Goal: Information Seeking & Learning: Check status

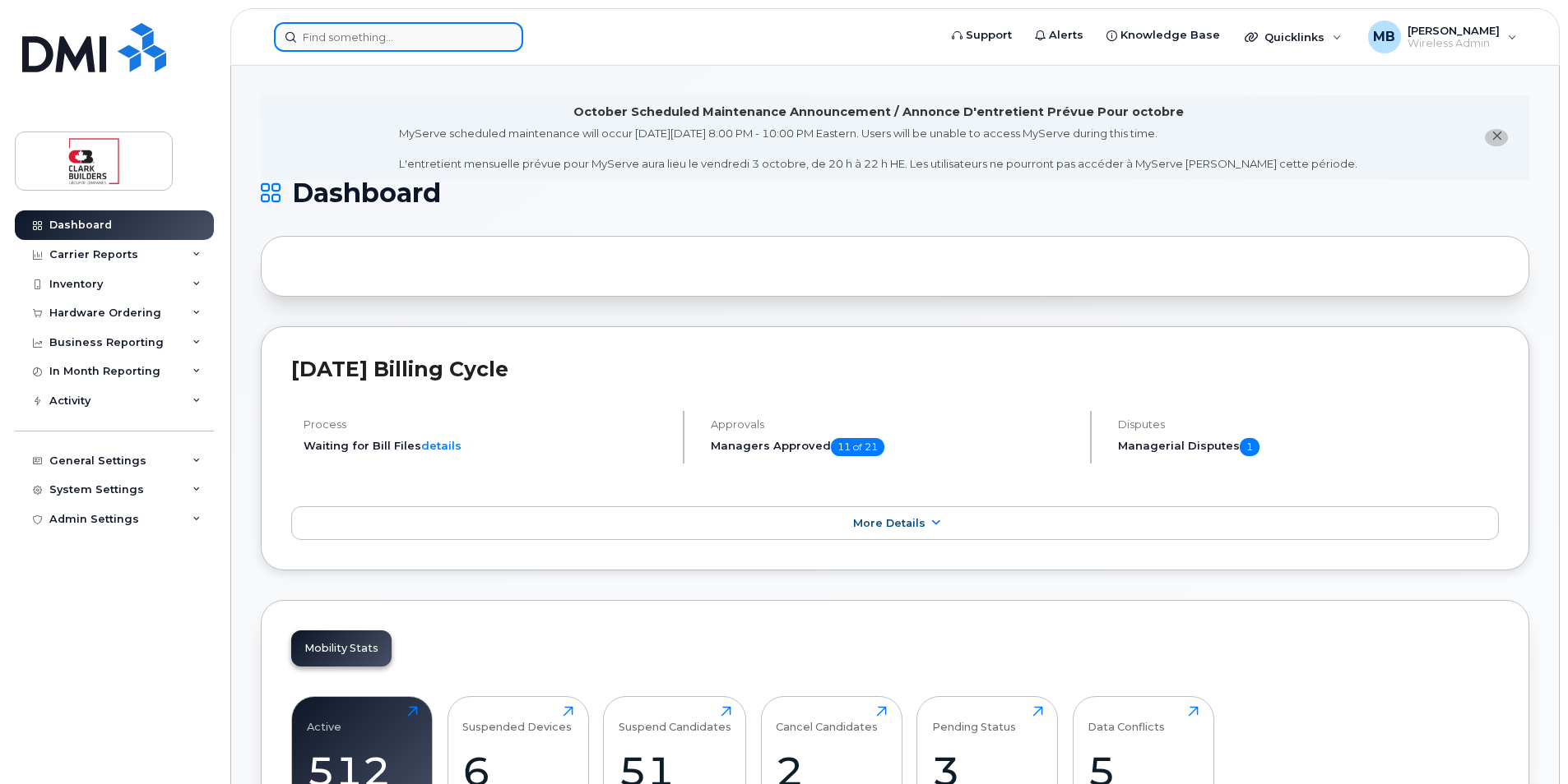
click at [470, 49] on input at bounding box center [398, 37] width 249 height 30
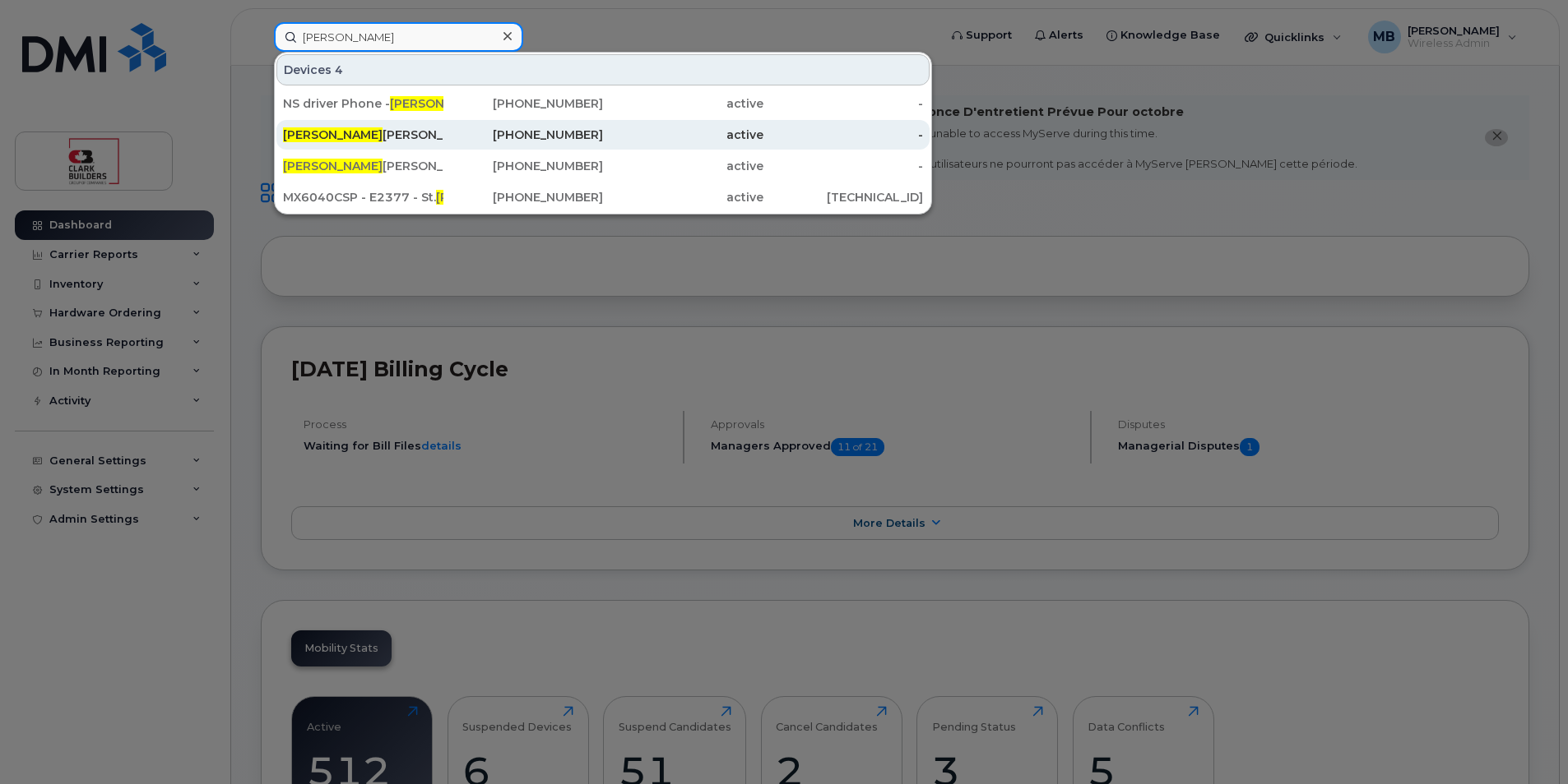
type input "[PERSON_NAME]"
click at [550, 139] on div "[PHONE_NUMBER]" at bounding box center [523, 134] width 161 height 16
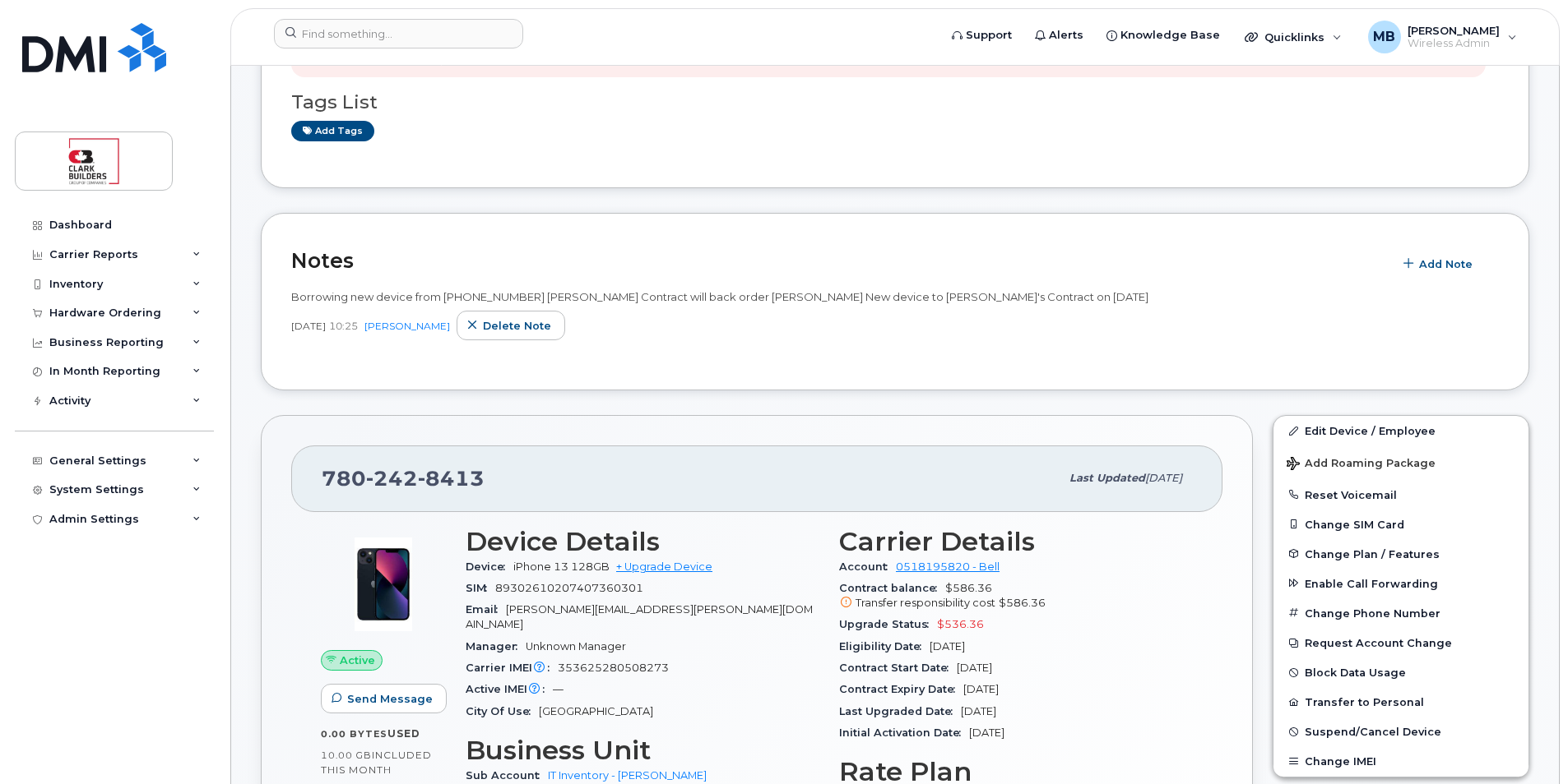
scroll to position [657, 0]
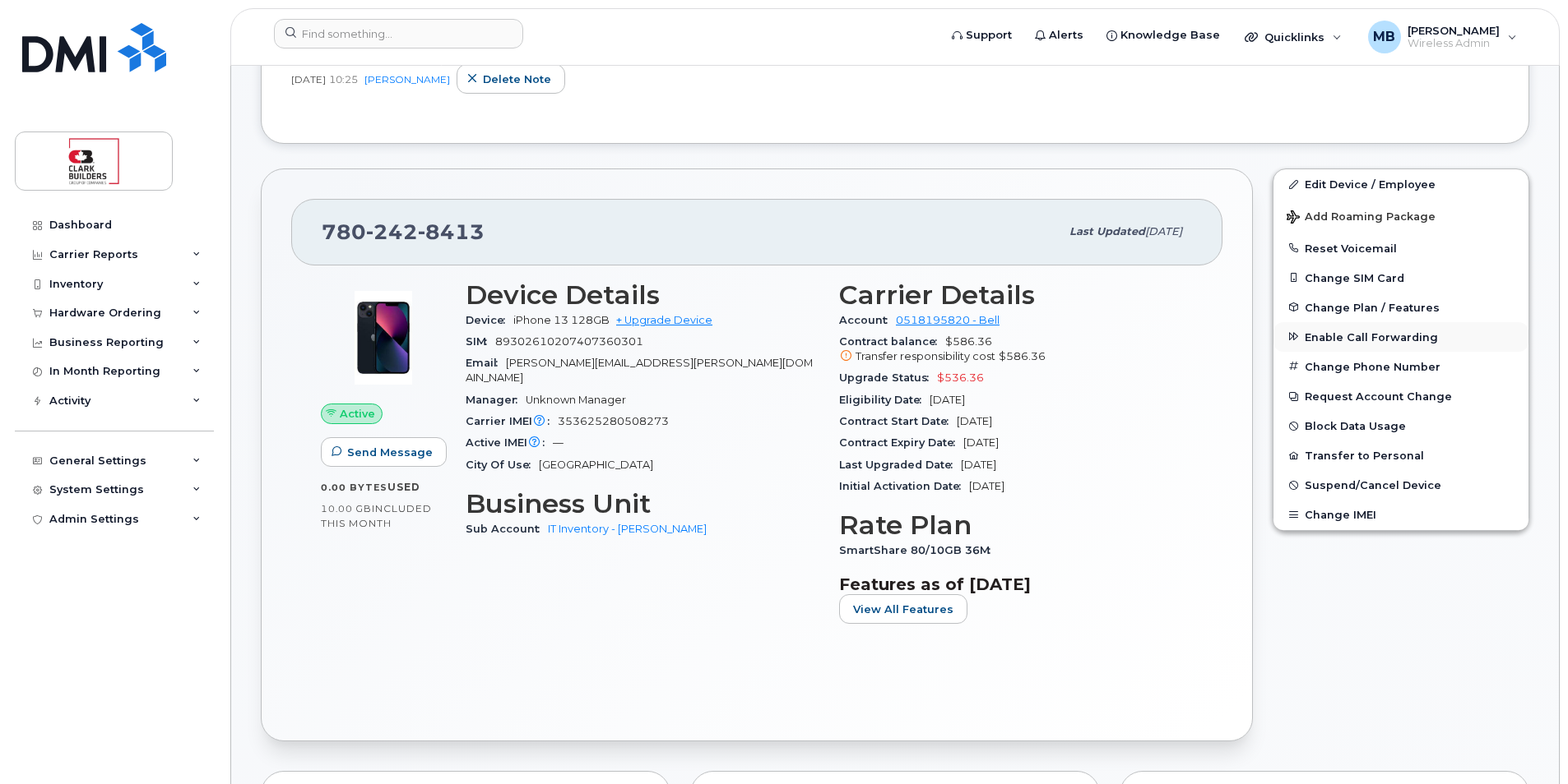
click at [1384, 341] on span "Enable Call Forwarding" at bounding box center [1371, 337] width 134 height 13
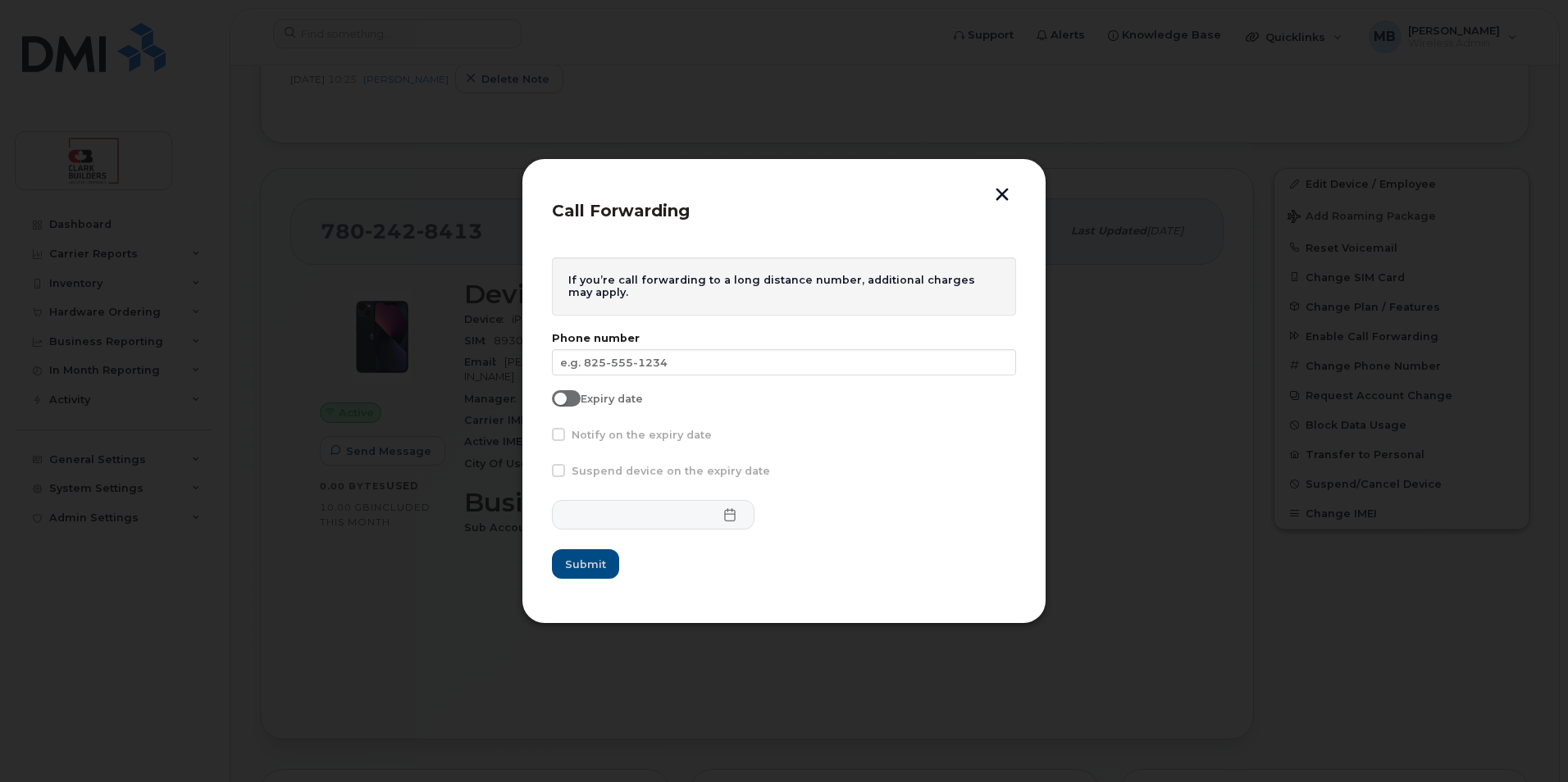
click at [994, 198] on button "button" at bounding box center [1002, 196] width 25 height 17
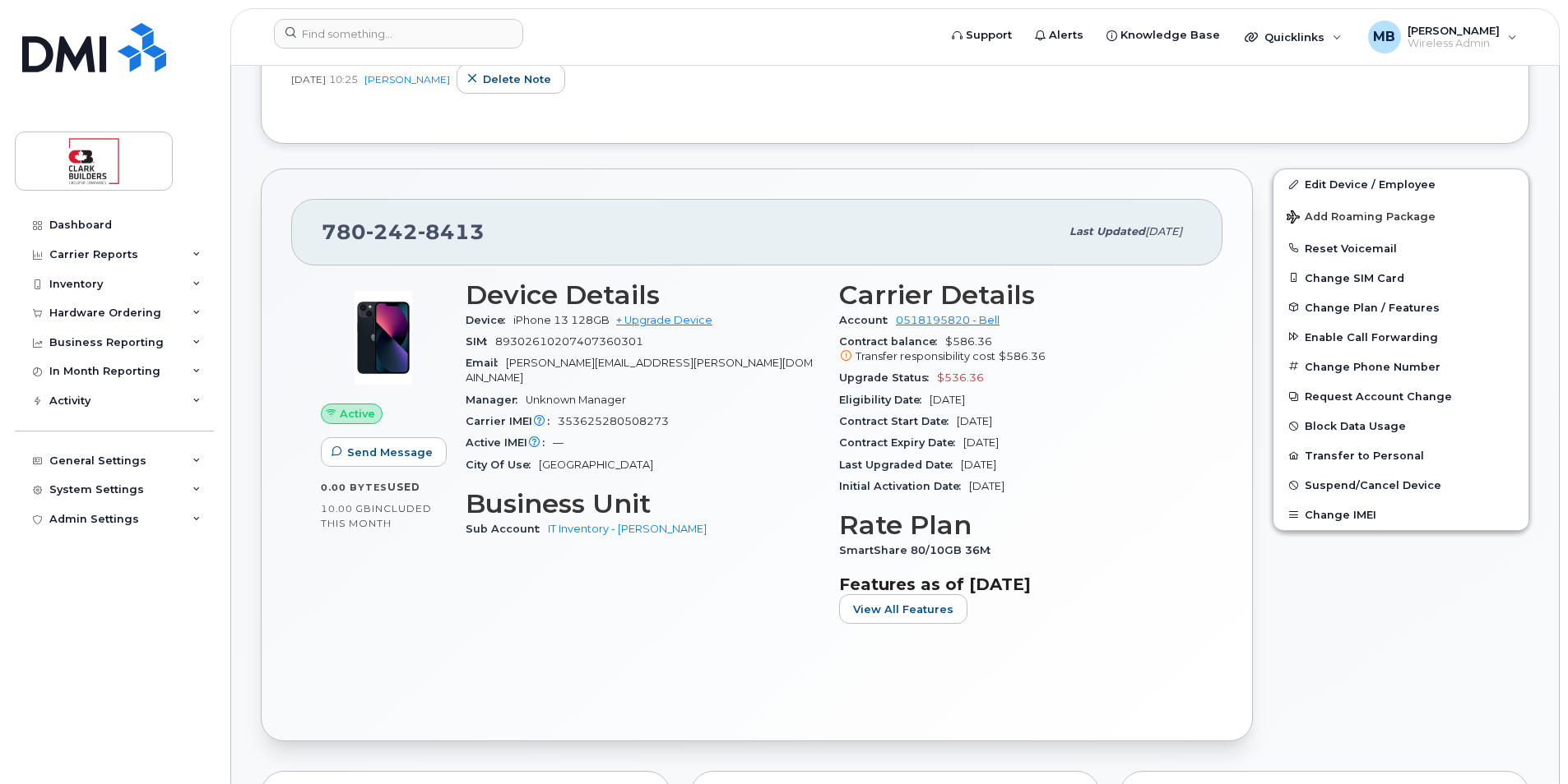
scroll to position [411, 0]
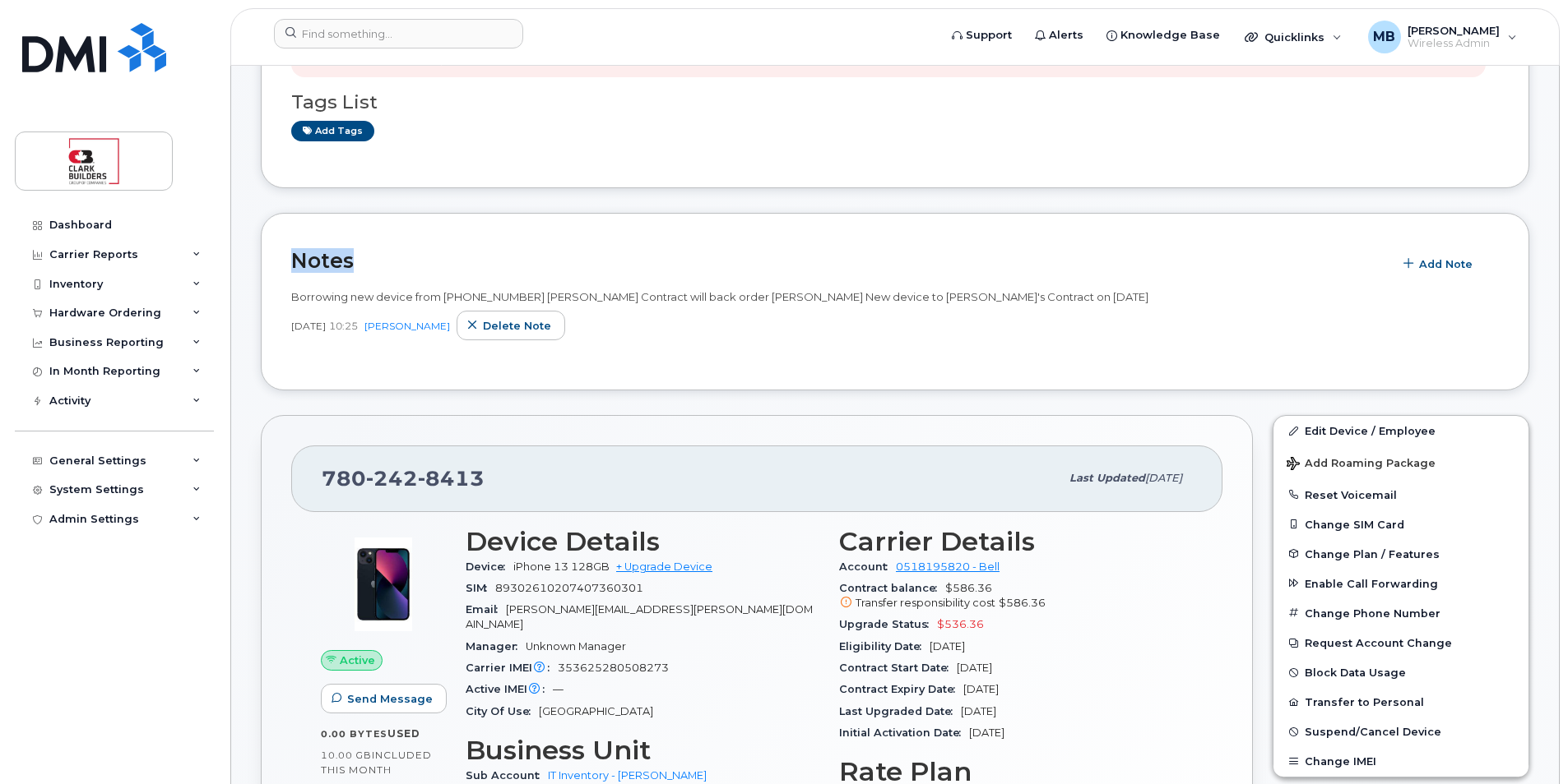
drag, startPoint x: 750, startPoint y: 172, endPoint x: 863, endPoint y: 236, distance: 129.9
drag, startPoint x: 863, startPoint y: 236, endPoint x: 724, endPoint y: 203, distance: 142.9
drag, startPoint x: 465, startPoint y: 403, endPoint x: 564, endPoint y: 405, distance: 99.0
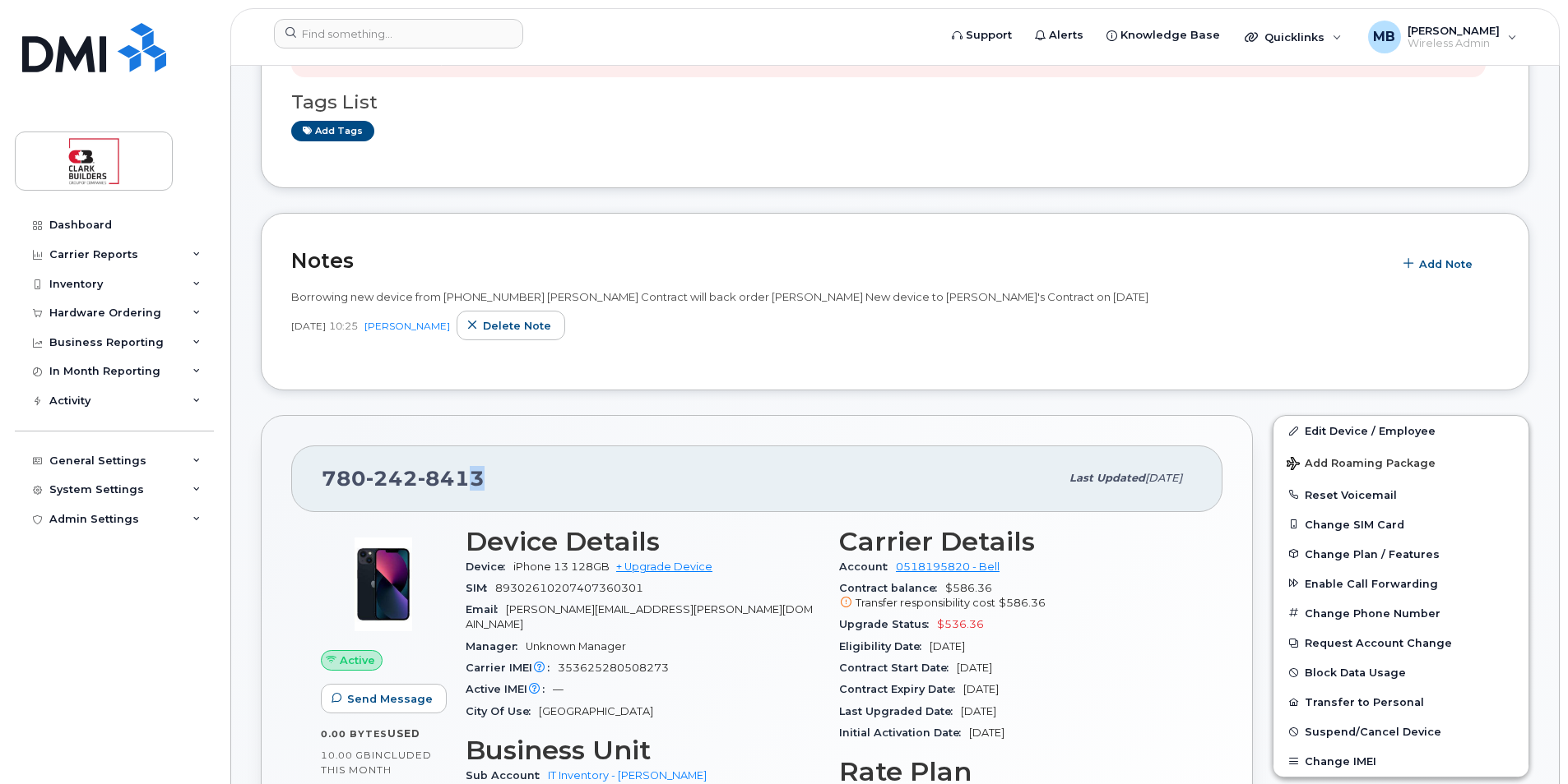
drag, startPoint x: 564, startPoint y: 405, endPoint x: 579, endPoint y: 415, distance: 18.0
click at [578, 413] on div "780 242 8413 Last updated Sep 29, 2025 Active Send Message 0.00 Bytes  used 10.…" at bounding box center [756, 702] width 1012 height 593
drag, startPoint x: 496, startPoint y: 480, endPoint x: 328, endPoint y: 480, distance: 168.0
click at [328, 480] on div "780 242 8413" at bounding box center [690, 478] width 738 height 35
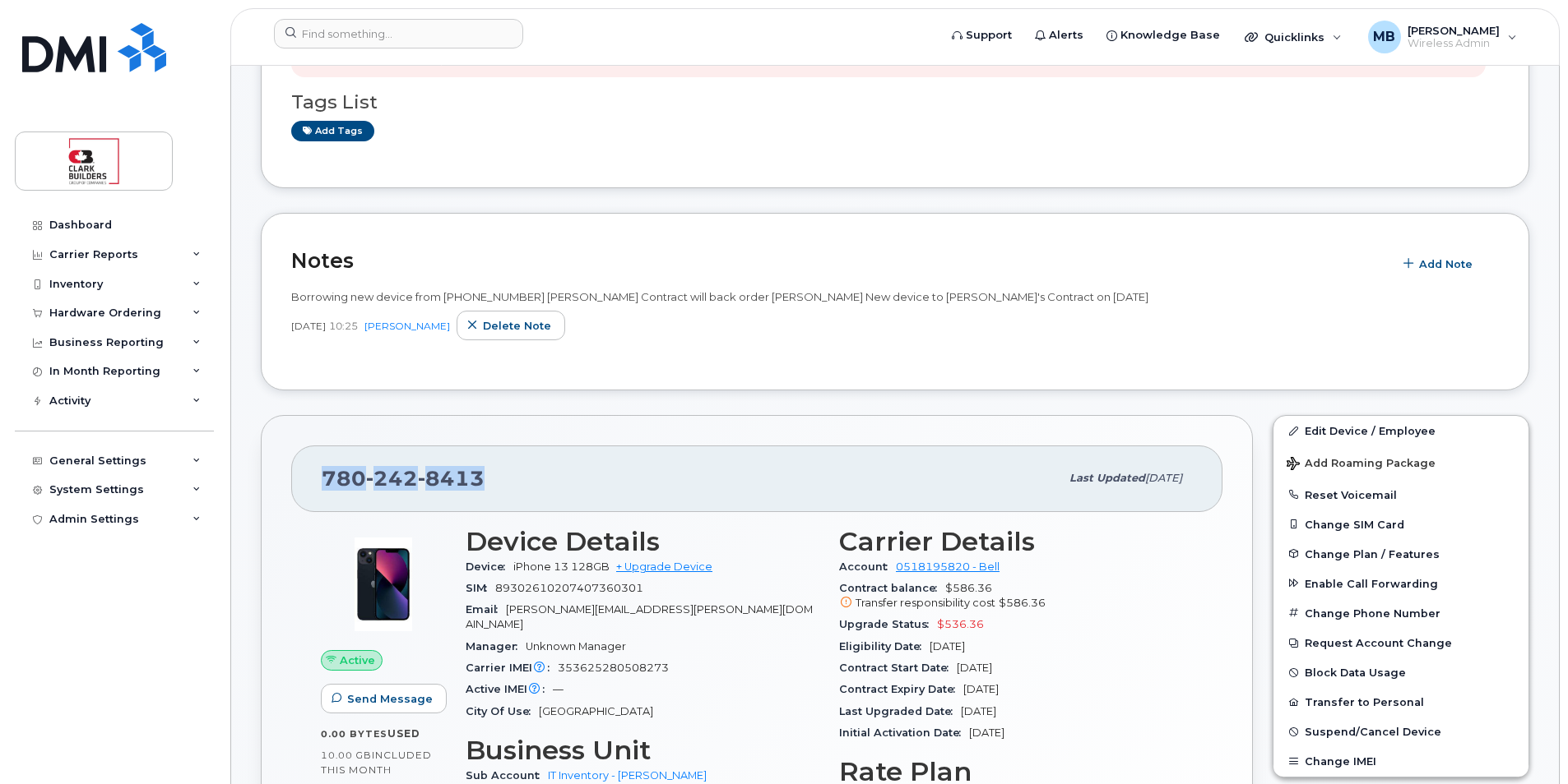
click at [326, 480] on span "780 242 8413" at bounding box center [402, 478] width 163 height 25
drag, startPoint x: 324, startPoint y: 477, endPoint x: 491, endPoint y: 480, distance: 167.0
click at [491, 480] on div "780 242 8413" at bounding box center [690, 478] width 738 height 35
drag, startPoint x: 491, startPoint y: 480, endPoint x: 546, endPoint y: 491, distance: 56.1
click at [546, 491] on div "780 242 8413" at bounding box center [690, 478] width 738 height 35
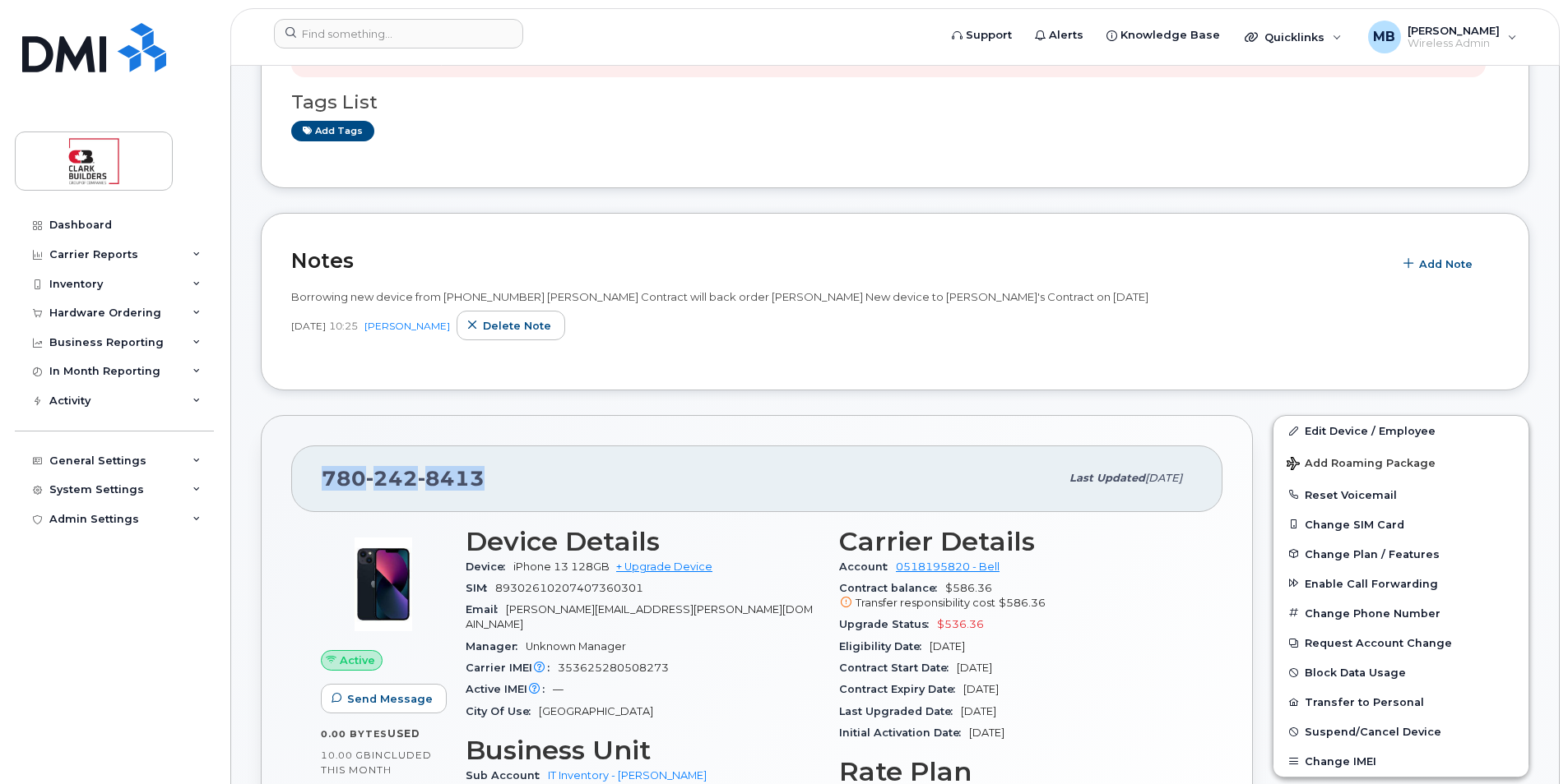
click at [486, 474] on div "780 242 8413" at bounding box center [690, 478] width 738 height 35
drag, startPoint x: 490, startPoint y: 474, endPoint x: 316, endPoint y: 474, distance: 174.0
click at [316, 474] on div "780 242 8413 Last updated Sep 29, 2025" at bounding box center [756, 478] width 931 height 65
click at [317, 474] on div "780 242 8413 Last updated Sep 29, 2025" at bounding box center [756, 478] width 931 height 65
drag, startPoint x: 317, startPoint y: 474, endPoint x: 545, endPoint y: 479, distance: 228.1
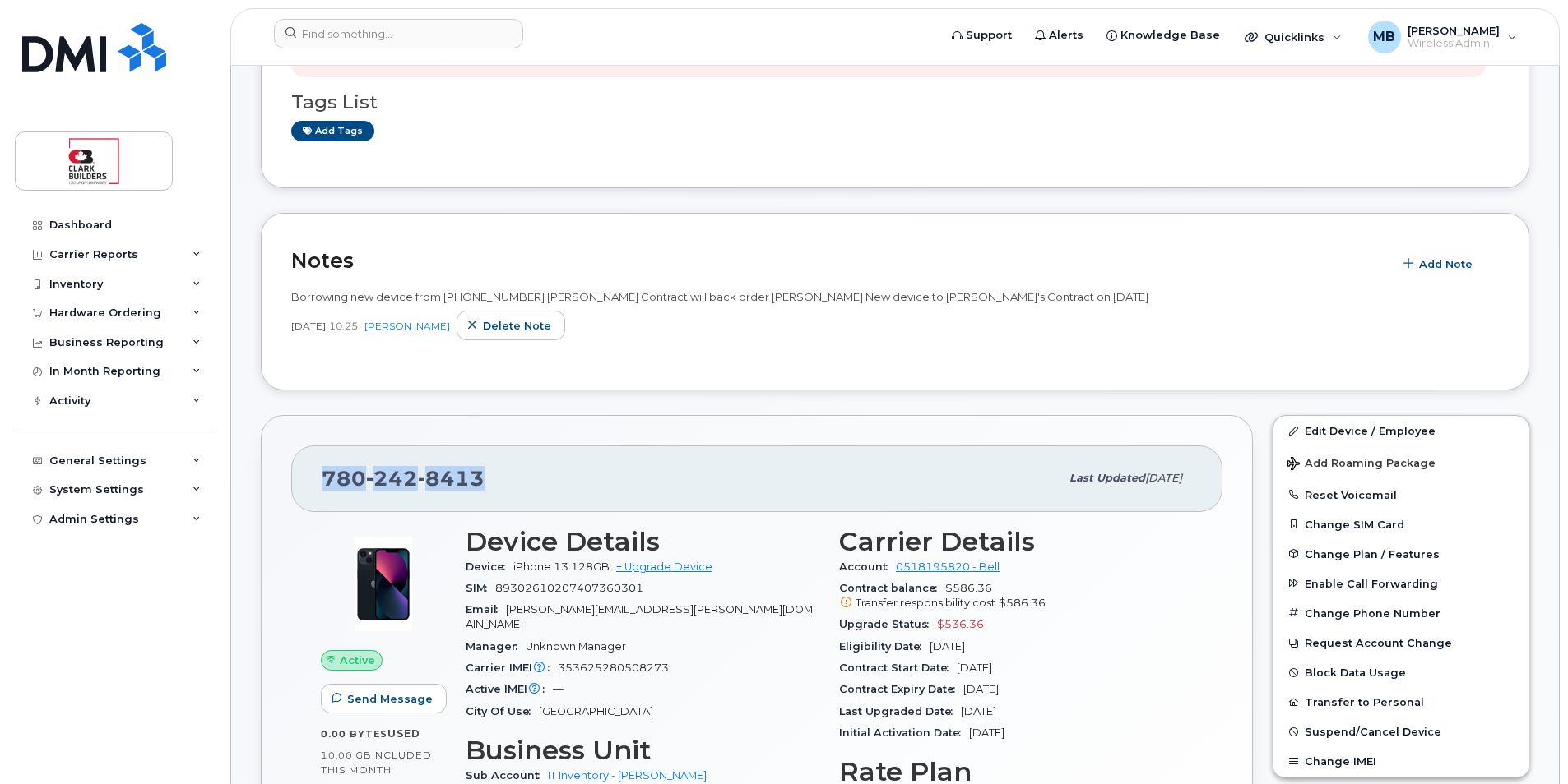
click at [545, 479] on div "780 242 8413 Last updated Sep 29, 2025" at bounding box center [756, 478] width 931 height 65
drag, startPoint x: 545, startPoint y: 479, endPoint x: 621, endPoint y: 477, distance: 76.0
click at [621, 477] on div "780 242 8413" at bounding box center [690, 478] width 738 height 35
drag, startPoint x: 326, startPoint y: 474, endPoint x: 391, endPoint y: 469, distance: 65.2
click at [391, 468] on span "780 242 8413" at bounding box center [402, 478] width 163 height 25
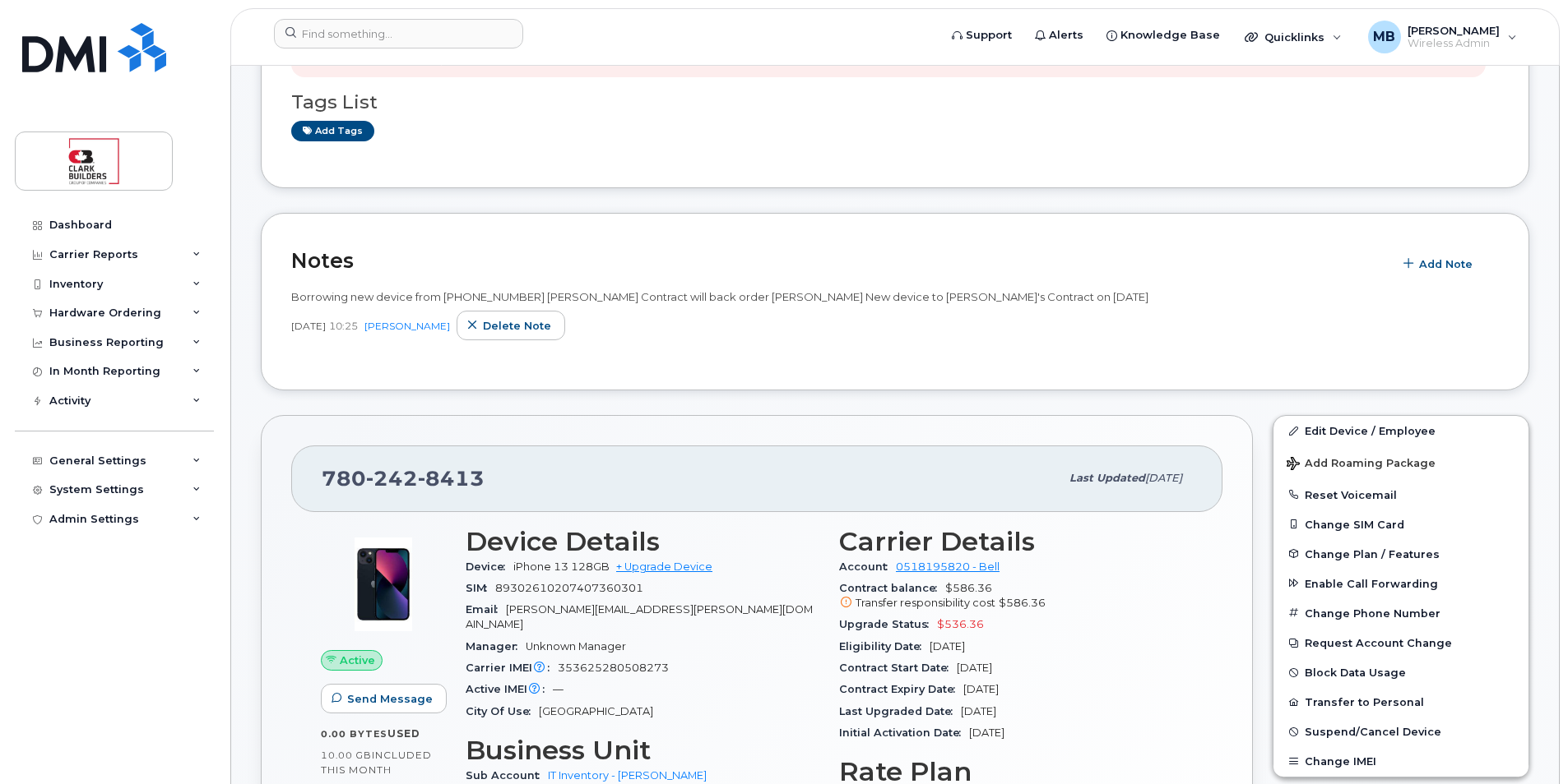
drag, startPoint x: 391, startPoint y: 469, endPoint x: 431, endPoint y: 480, distance: 41.5
click at [431, 480] on span "8413" at bounding box center [451, 478] width 66 height 25
drag, startPoint x: 376, startPoint y: 476, endPoint x: 442, endPoint y: 477, distance: 66.0
click at [441, 477] on span "780 242 8413" at bounding box center [402, 478] width 163 height 25
drag, startPoint x: 442, startPoint y: 477, endPoint x: 505, endPoint y: 499, distance: 66.7
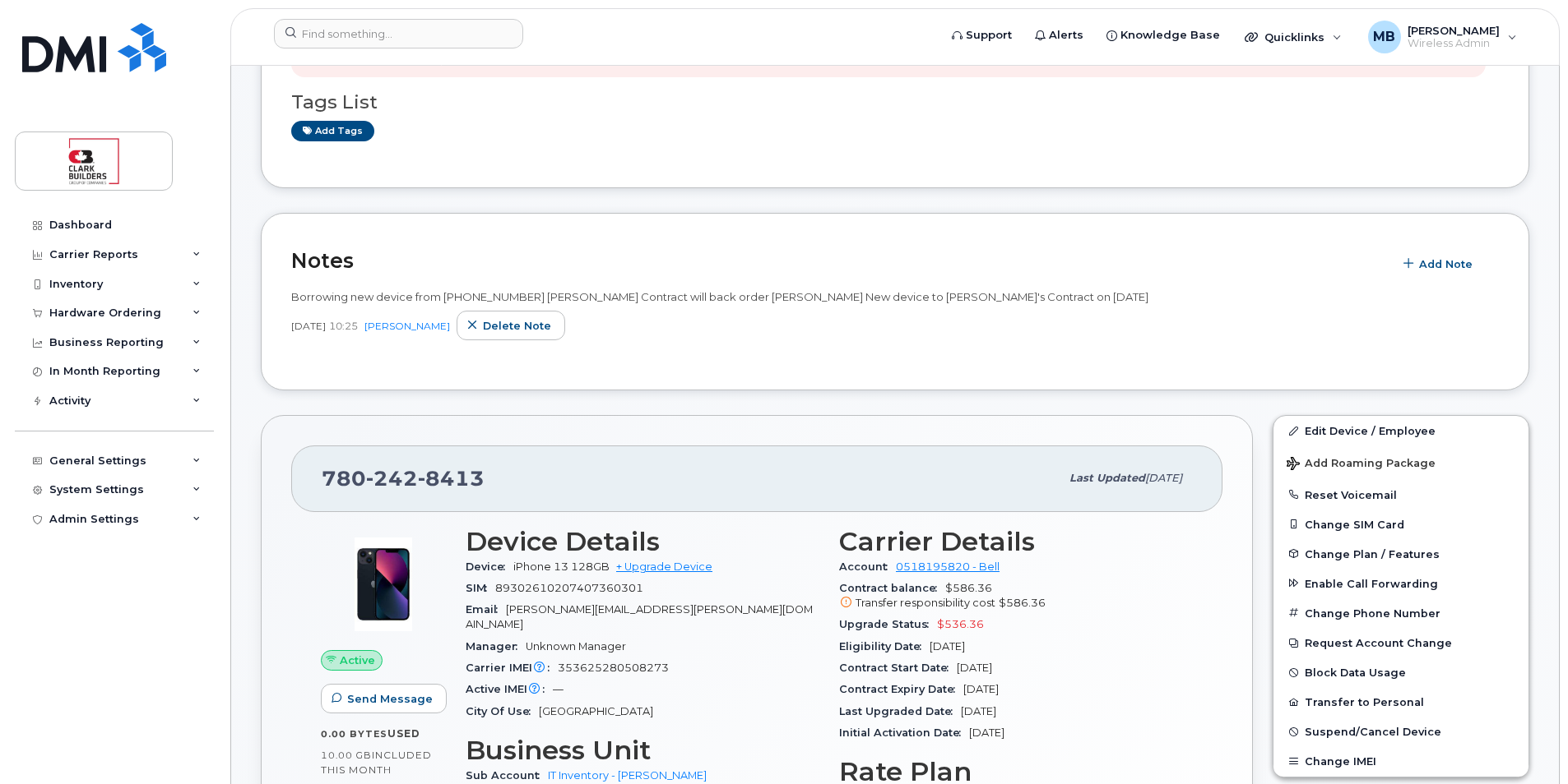
click at [505, 499] on div "780 242 8413 Last updated Sep 29, 2025" at bounding box center [756, 478] width 931 height 65
drag, startPoint x: 430, startPoint y: 474, endPoint x: 499, endPoint y: 474, distance: 69.0
click at [499, 474] on div "780 242 8413" at bounding box center [690, 478] width 738 height 35
drag, startPoint x: 499, startPoint y: 474, endPoint x: 535, endPoint y: 485, distance: 37.6
click at [535, 485] on div "780 242 8413" at bounding box center [690, 478] width 738 height 35
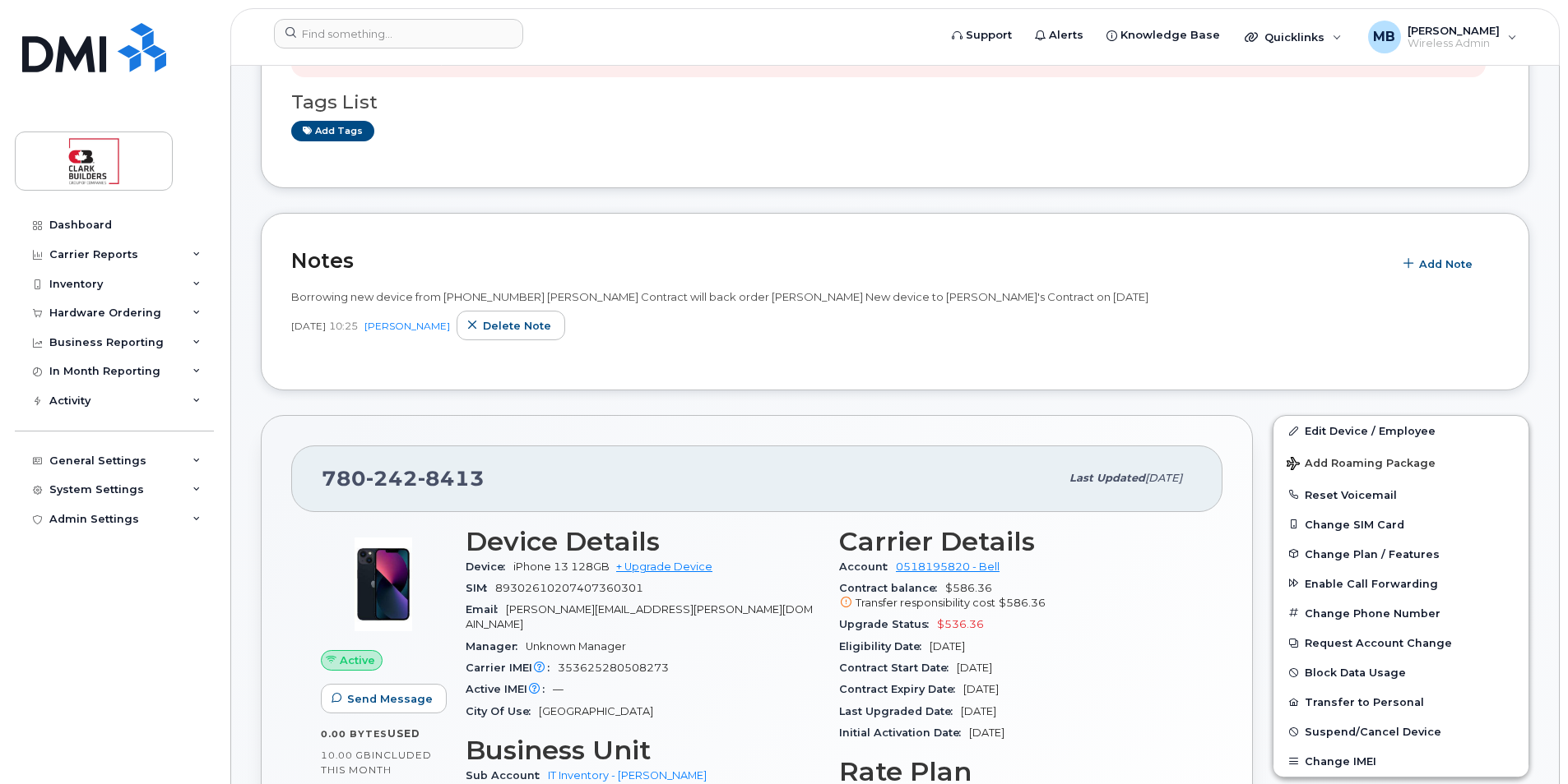
scroll to position [576, 0]
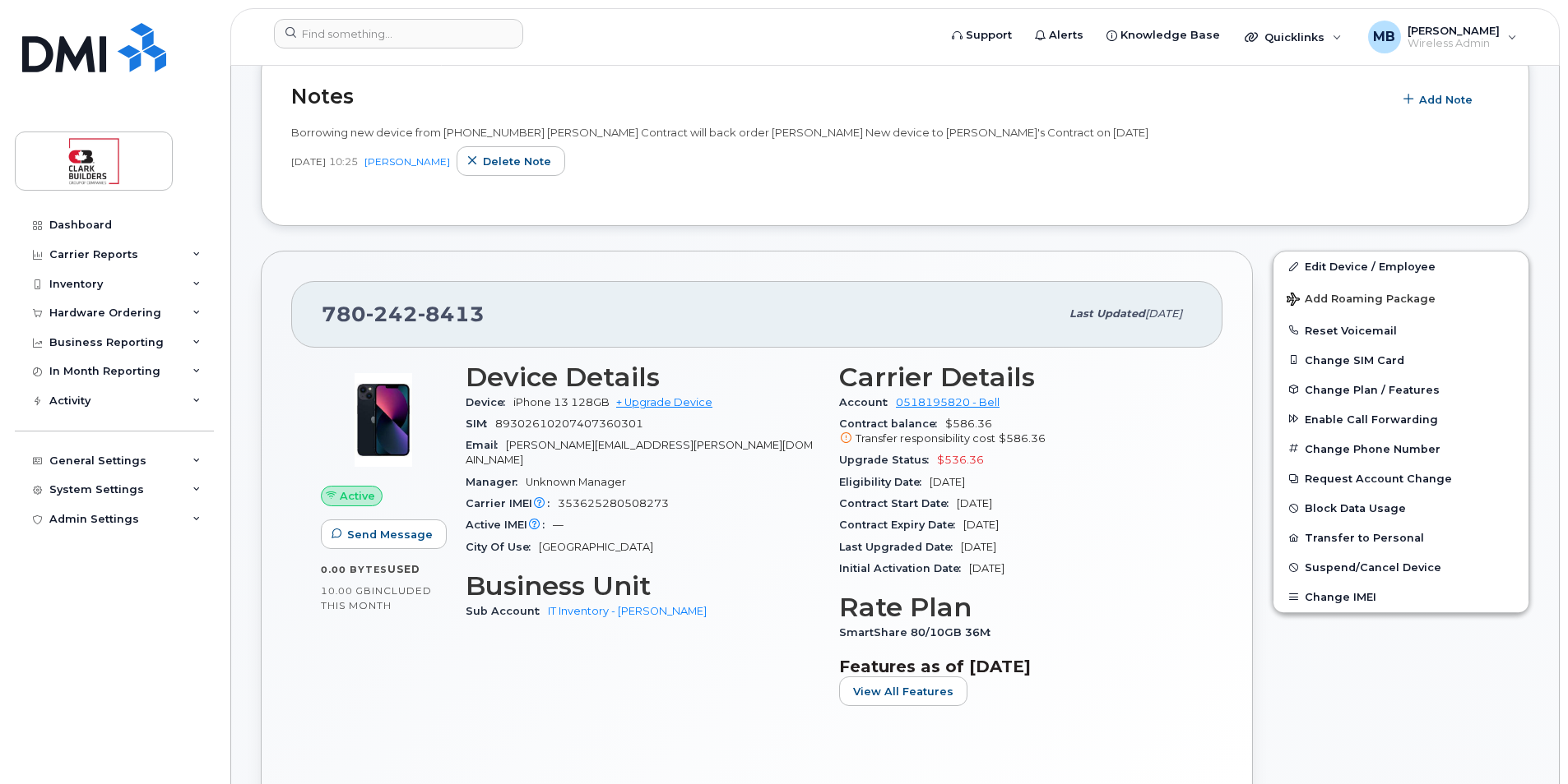
drag, startPoint x: 933, startPoint y: 479, endPoint x: 1039, endPoint y: 521, distance: 114.0
click at [1038, 518] on section "Carrier Details Account 0518195820 - Bell Contract balance $586.36 Transfer res…" at bounding box center [1016, 471] width 354 height 218
drag, startPoint x: 1039, startPoint y: 521, endPoint x: 1041, endPoint y: 531, distance: 10.2
click at [1041, 531] on div "Contract Expiry Date Aug 25, 2027" at bounding box center [1016, 525] width 354 height 21
drag, startPoint x: 1048, startPoint y: 553, endPoint x: 951, endPoint y: 461, distance: 133.7
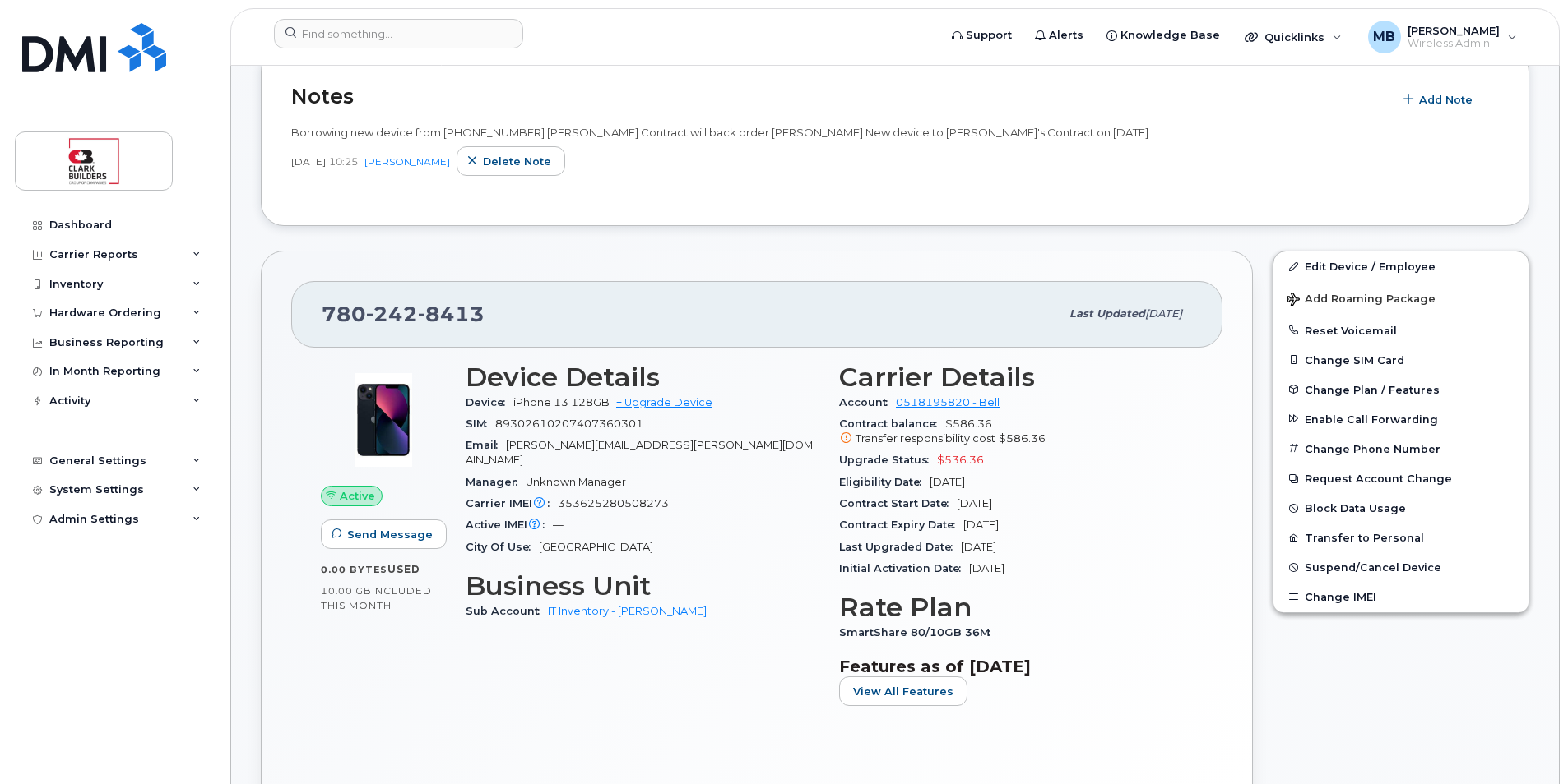
click at [956, 472] on section "Carrier Details Account 0518195820 - Bell Contract balance $586.36 Transfer res…" at bounding box center [1016, 471] width 354 height 218
drag, startPoint x: 951, startPoint y: 461, endPoint x: 945, endPoint y: 448, distance: 14.3
click at [945, 449] on section "Carrier Details Account 0518195820 - Bell Contract balance $586.36 Transfer res…" at bounding box center [1016, 471] width 354 height 218
drag, startPoint x: 1063, startPoint y: 562, endPoint x: 915, endPoint y: 476, distance: 171.2
click at [915, 476] on section "Carrier Details Account 0518195820 - Bell Contract balance $586.36 Transfer res…" at bounding box center [1016, 471] width 354 height 218
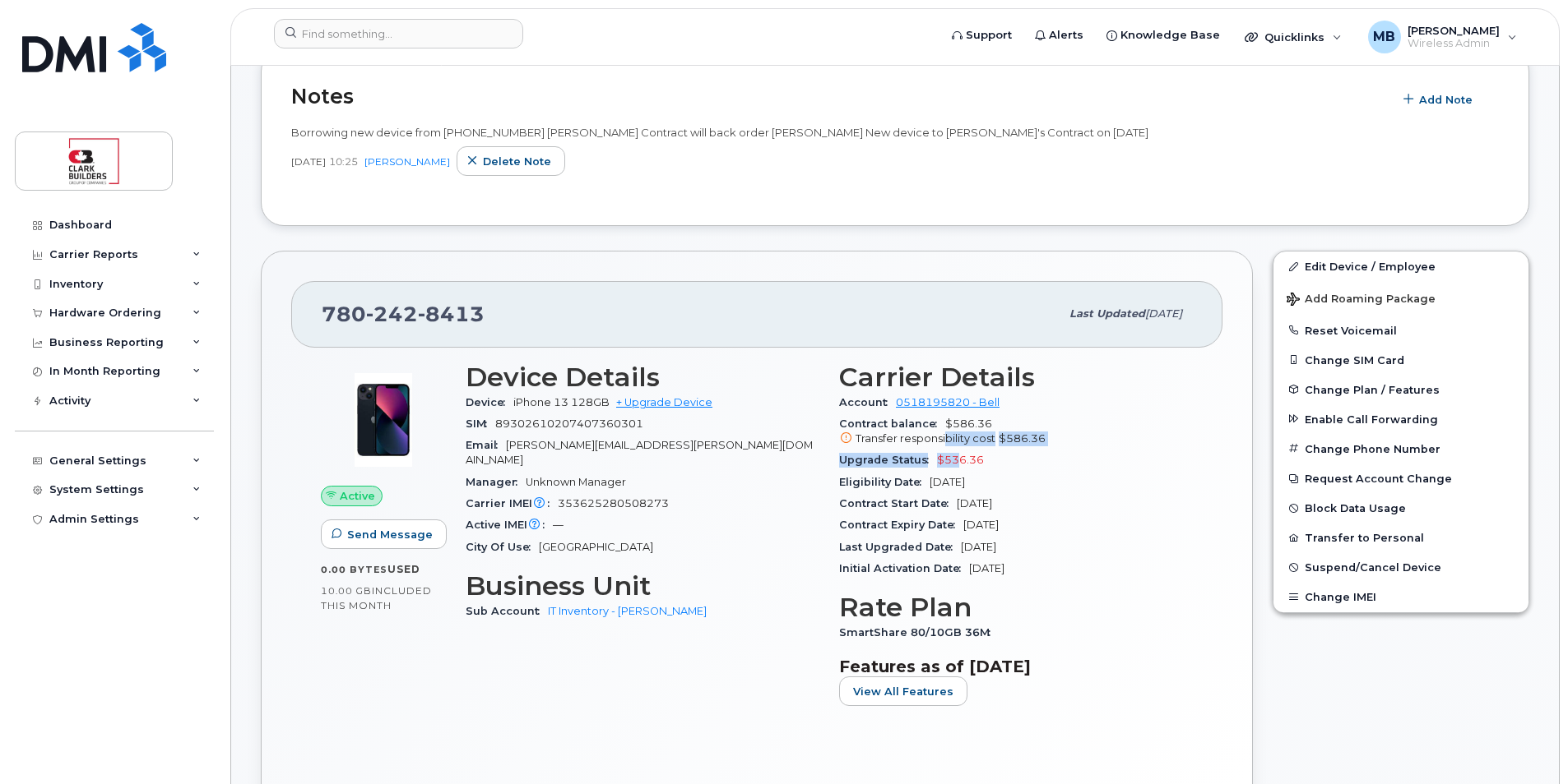
drag, startPoint x: 915, startPoint y: 476, endPoint x: 995, endPoint y: 526, distance: 94.3
click at [943, 522] on span "Contract Expiry Date" at bounding box center [901, 525] width 124 height 13
drag, startPoint x: 515, startPoint y: 399, endPoint x: 603, endPoint y: 412, distance: 89.0
click at [603, 412] on div "Device iPhone 13 128GB + Upgrade Device" at bounding box center [642, 402] width 354 height 21
drag, startPoint x: 603, startPoint y: 412, endPoint x: 618, endPoint y: 429, distance: 22.7
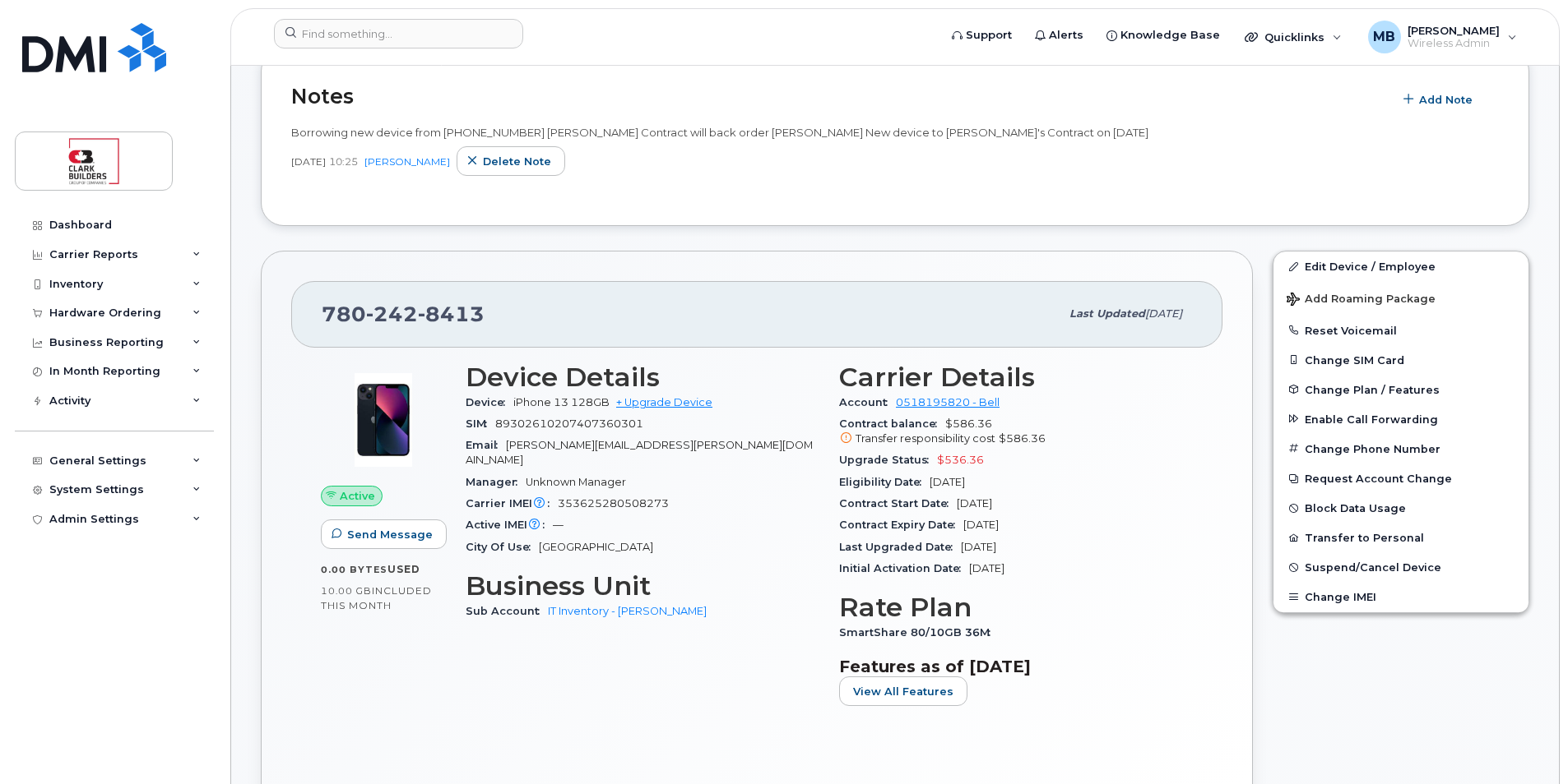
click at [615, 429] on span "89302610207407360301" at bounding box center [569, 423] width 148 height 13
drag, startPoint x: 671, startPoint y: 427, endPoint x: 527, endPoint y: 427, distance: 144.0
click at [527, 427] on div "SIM 89302610207407360301" at bounding box center [642, 423] width 354 height 21
drag, startPoint x: 527, startPoint y: 427, endPoint x: 621, endPoint y: 455, distance: 98.1
click at [621, 455] on div "Email matthew.buttrey@clarkbuilders.com" at bounding box center [642, 453] width 354 height 37
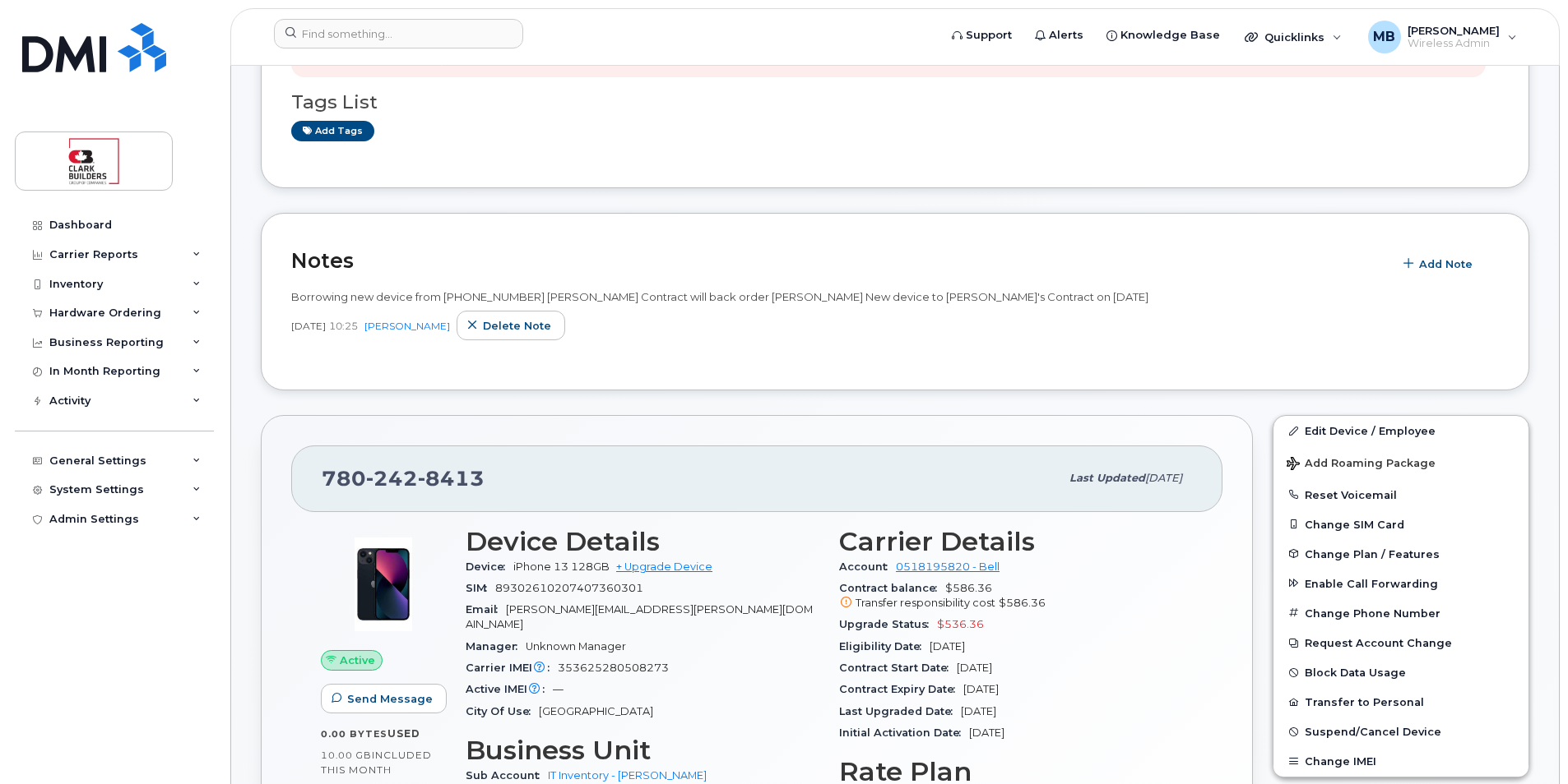
scroll to position [493, 0]
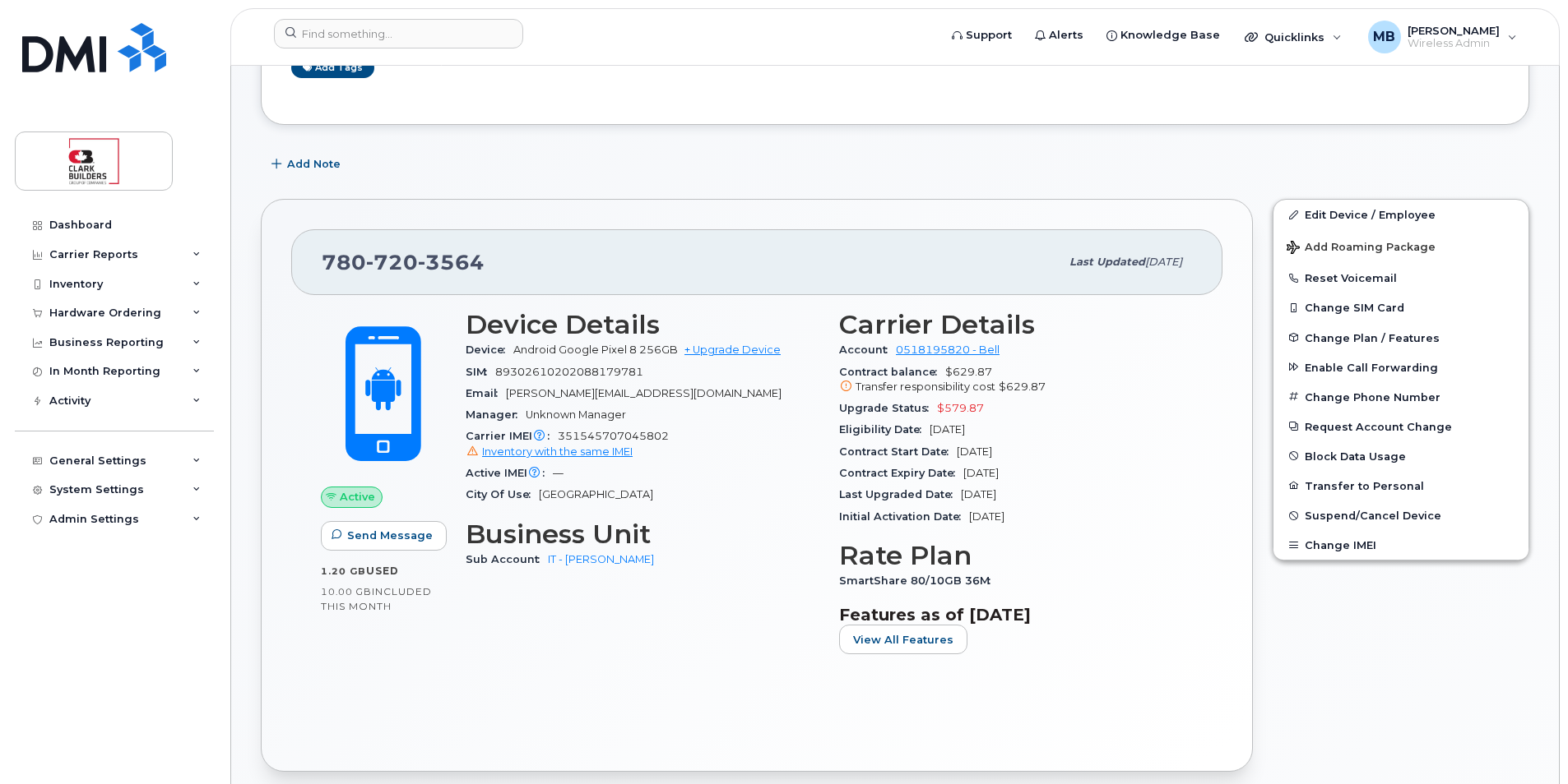
scroll to position [82, 0]
